Goal: Download file/media

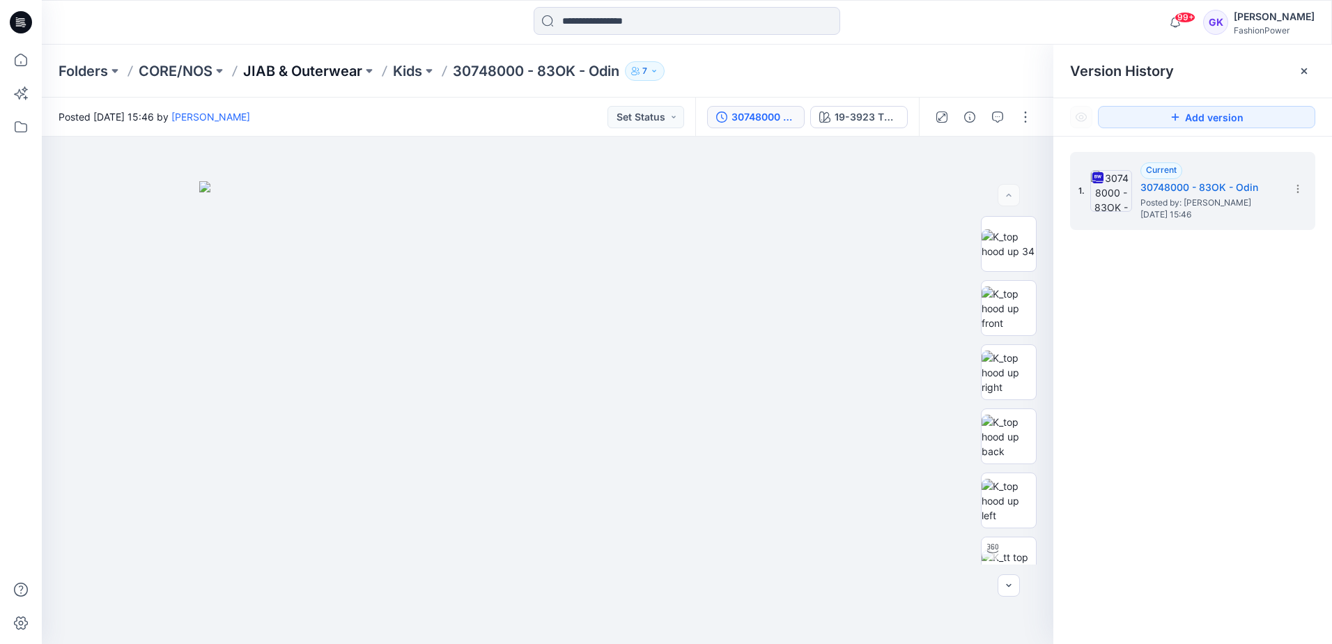
click at [316, 64] on p "JIAB & Outerwear" at bounding box center [302, 71] width 119 height 20
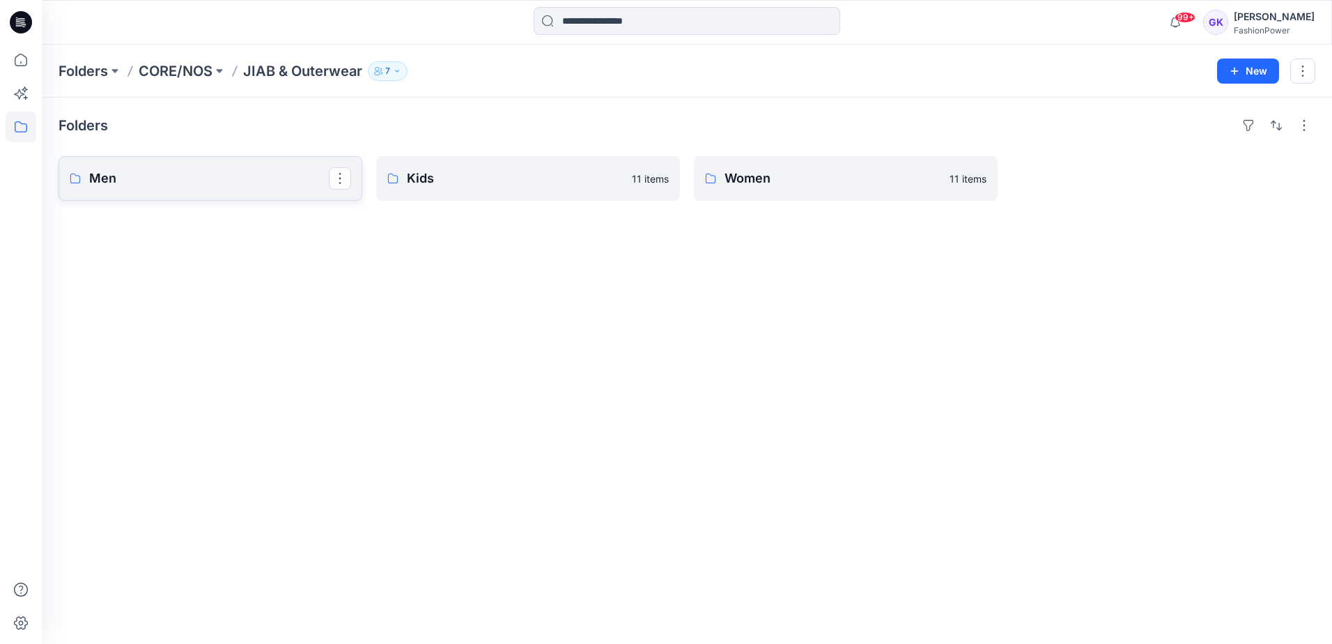
click at [277, 178] on p "Men" at bounding box center [209, 179] width 240 height 20
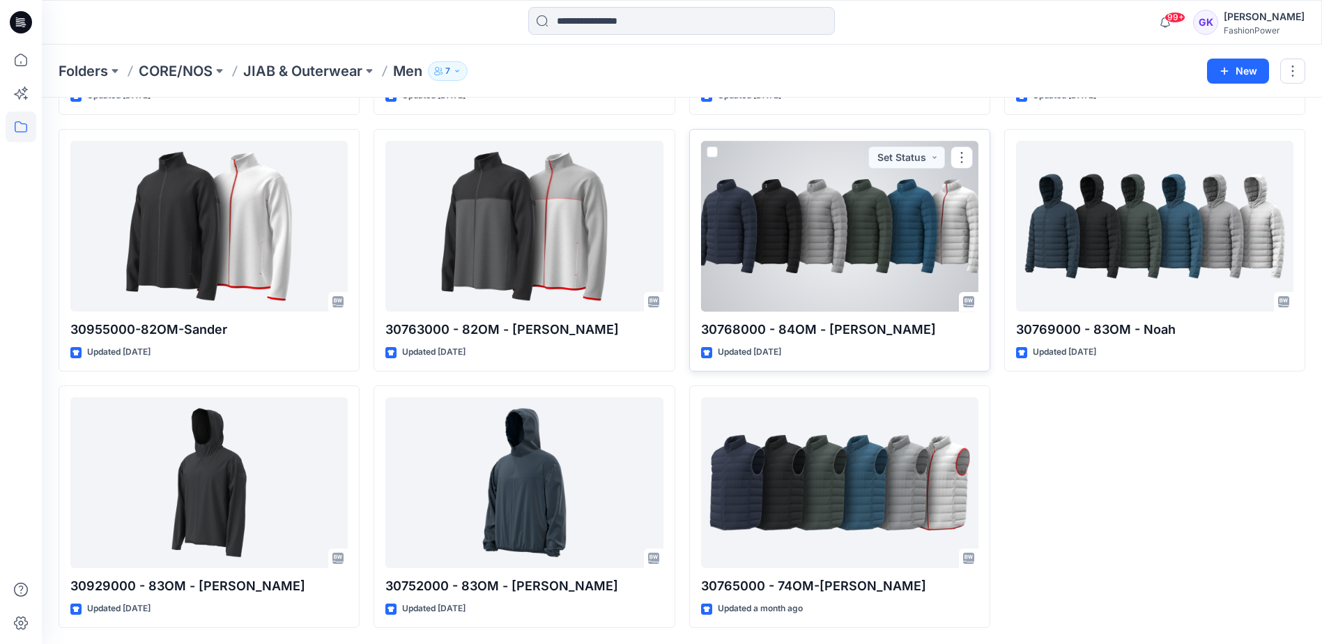
scroll to position [284, 0]
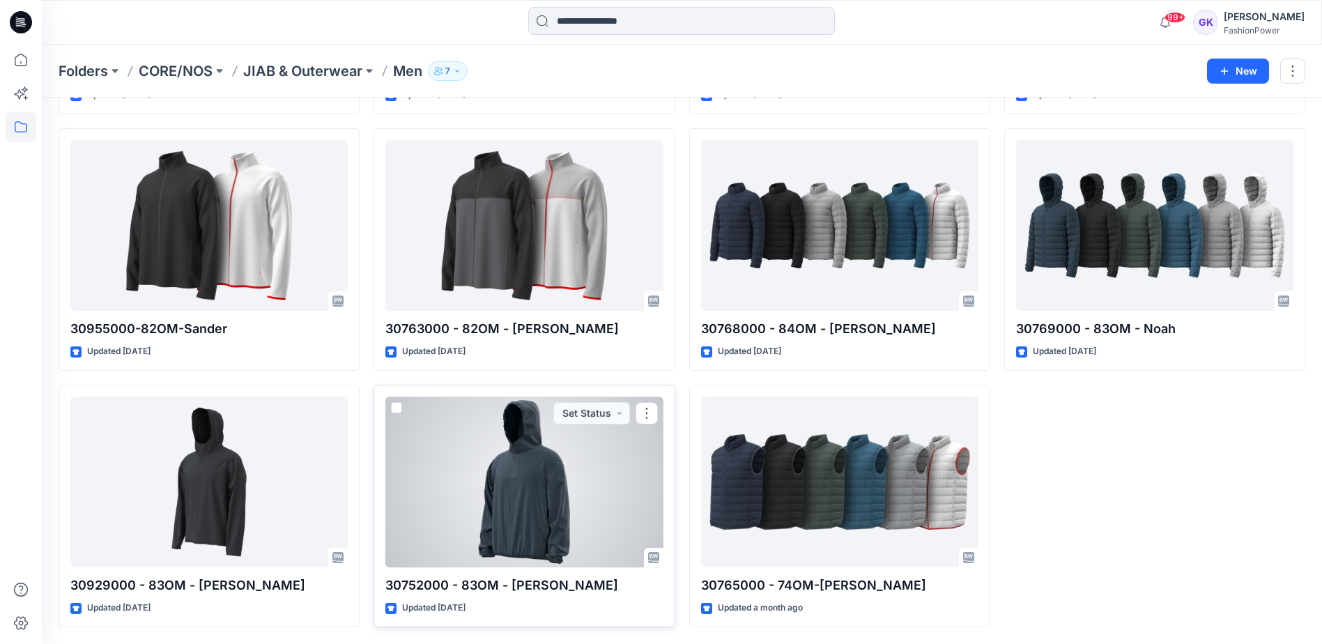
click at [589, 483] on div at bounding box center [523, 481] width 277 height 171
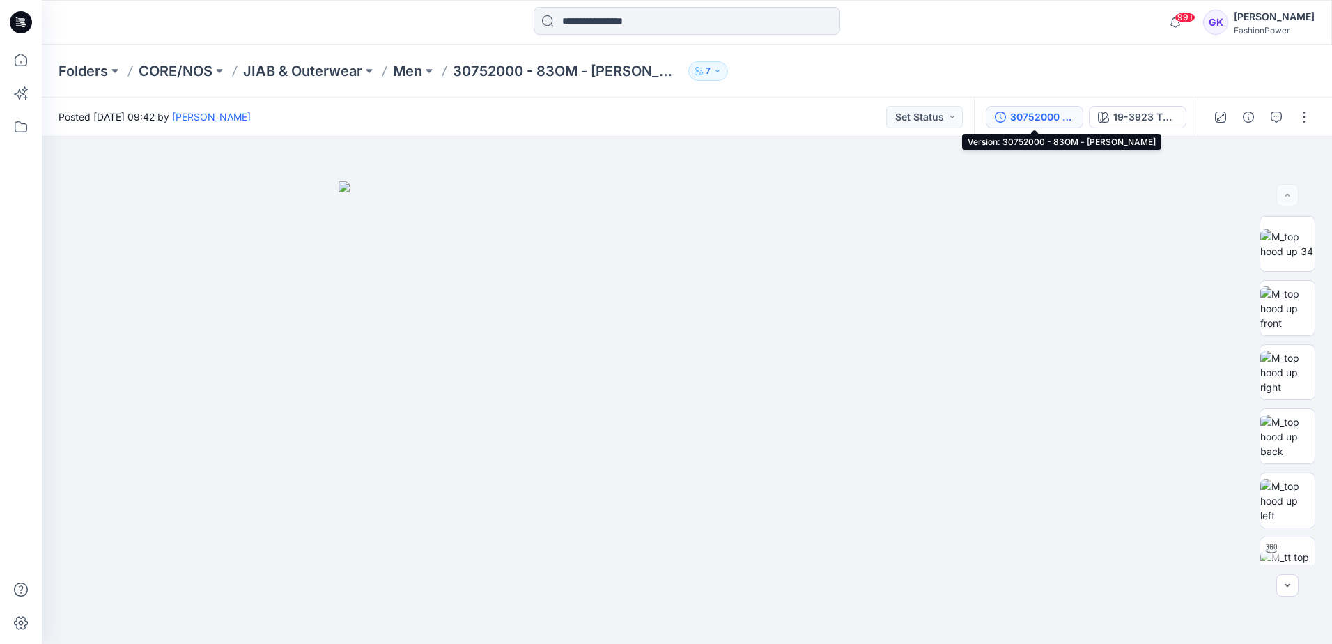
click at [1041, 113] on div "30752000 - 83OM - [PERSON_NAME]" at bounding box center [1042, 116] width 64 height 15
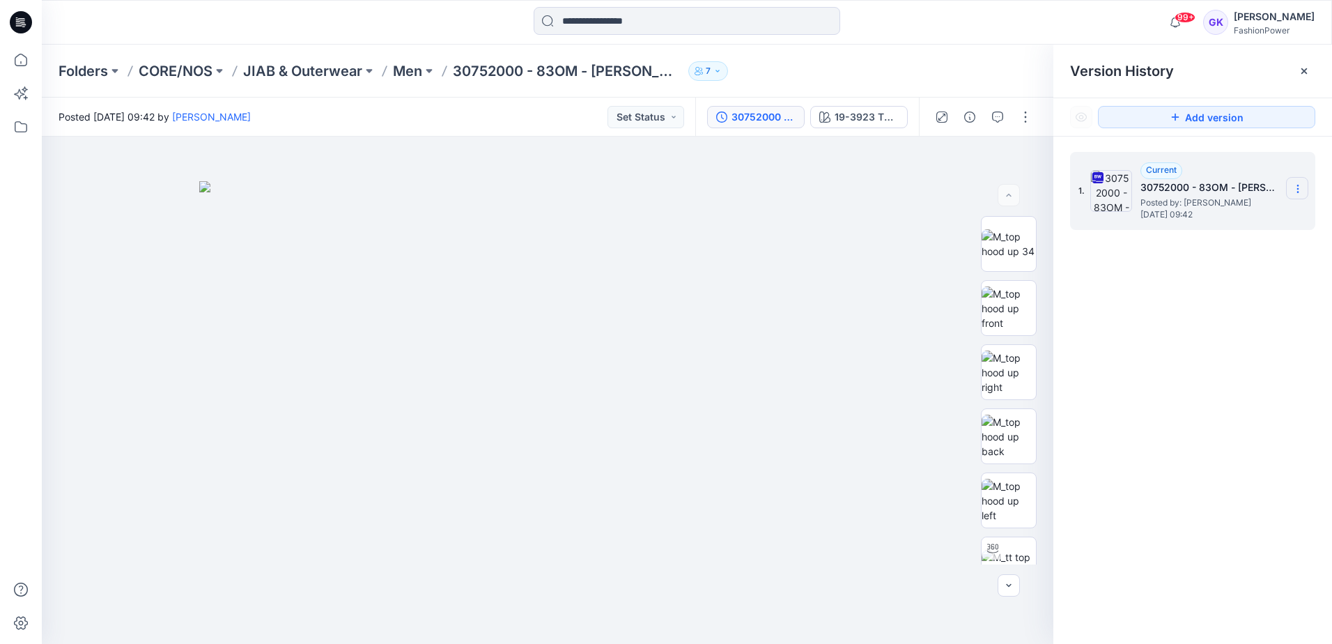
click at [1301, 180] on section at bounding box center [1297, 188] width 22 height 22
click at [1219, 217] on span "Download Source BW File" at bounding box center [1227, 216] width 116 height 17
drag, startPoint x: 1065, startPoint y: 434, endPoint x: 1016, endPoint y: 261, distance: 180.2
click at [1065, 434] on div "1. Current 30752000 - 83OM - [PERSON_NAME] Posted by: [PERSON_NAME] [DATE] 09:42" at bounding box center [1192, 400] width 279 height 527
click at [882, 118] on div "19-3923 TPG Navy Blazer" at bounding box center [867, 116] width 64 height 15
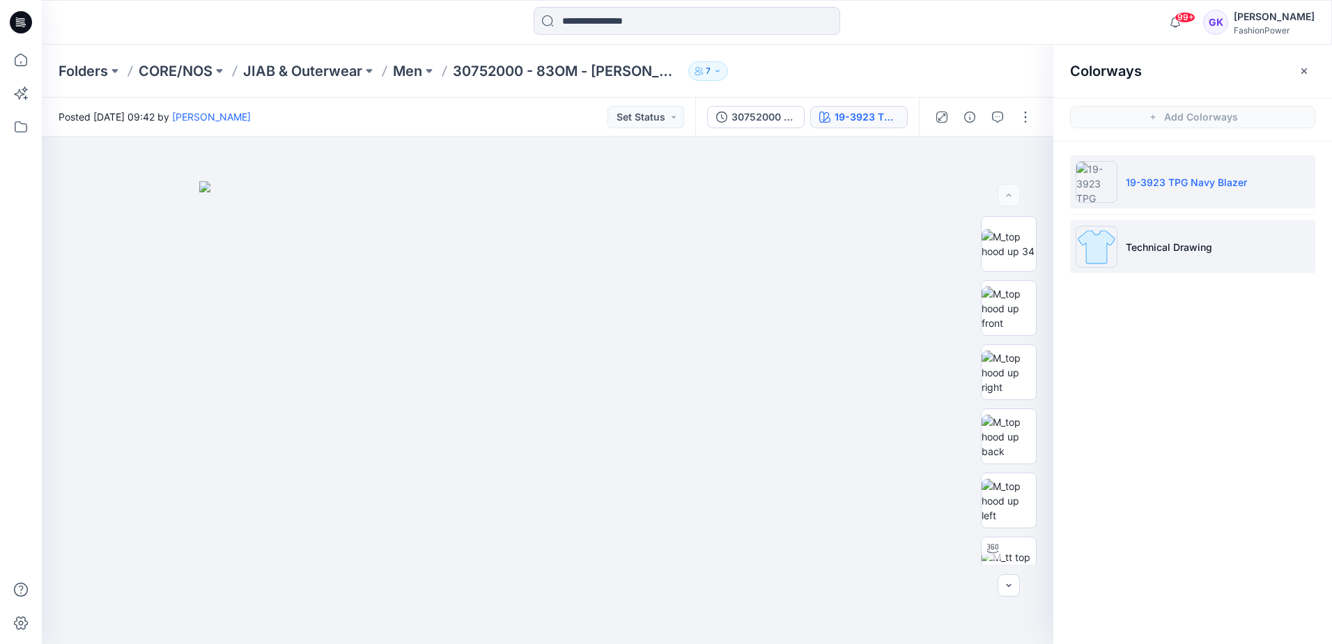
click at [1229, 238] on li "Technical Drawing" at bounding box center [1192, 246] width 245 height 53
